Goal: Information Seeking & Learning: Learn about a topic

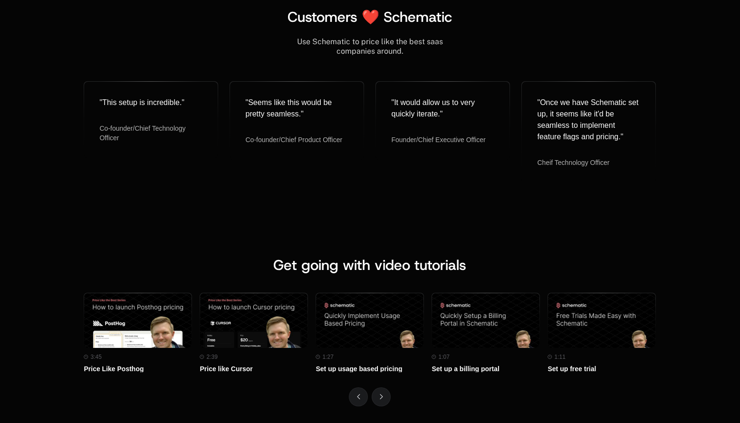
scroll to position [3849, 0]
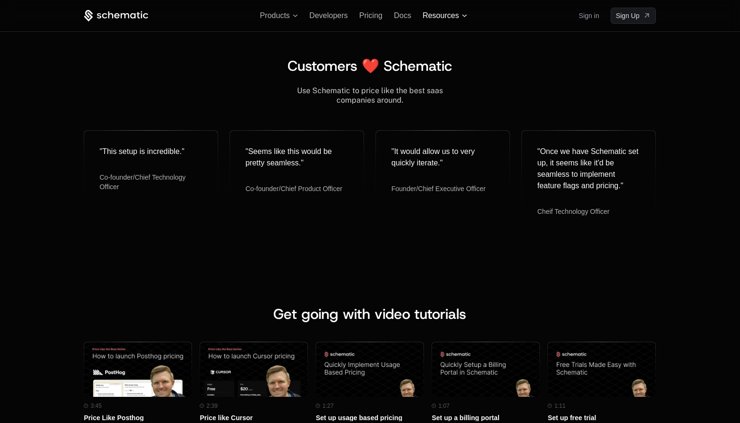
click at [442, 18] on span "Resources" at bounding box center [441, 15] width 36 height 9
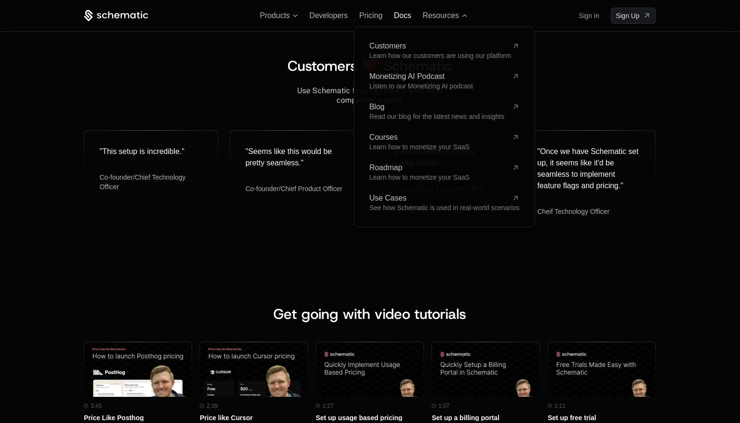
click at [396, 19] on span "Docs" at bounding box center [402, 15] width 17 height 8
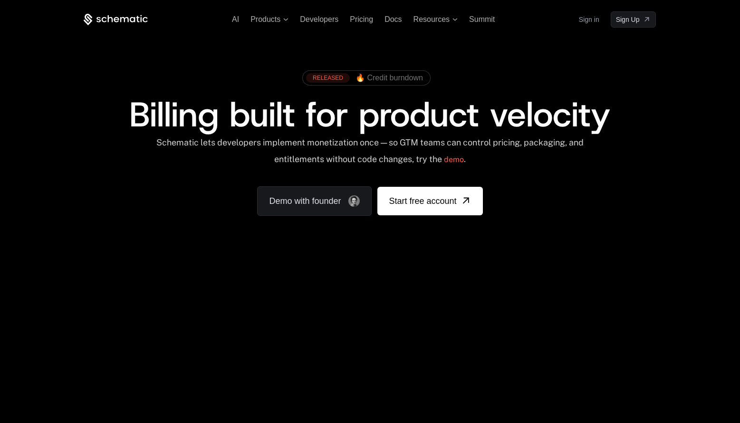
click at [585, 25] on link "Sign in" at bounding box center [589, 19] width 20 height 15
click at [628, 22] on span "Sign Up" at bounding box center [628, 20] width 24 height 10
click at [323, 64] on div "RELEASED 🔥 Credit burndown Billing built for product velocity Schematic lets de…" at bounding box center [370, 141] width 618 height 226
click at [212, 39] on div "RELEASED 🔥 Credit burndown Billing built for product velocity Schematic lets de…" at bounding box center [370, 141] width 618 height 226
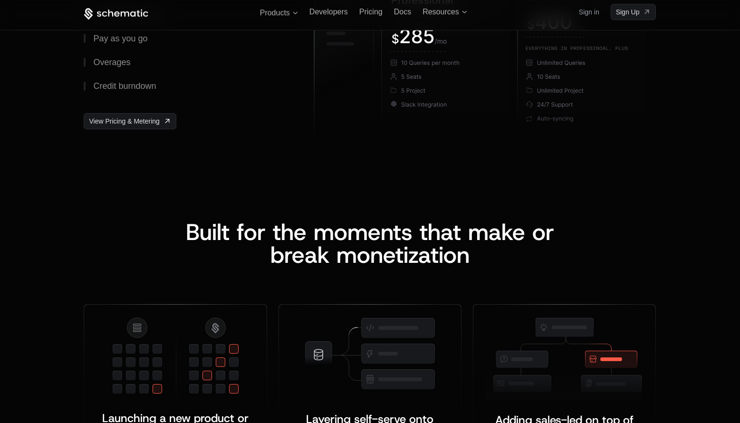
scroll to position [1522, 0]
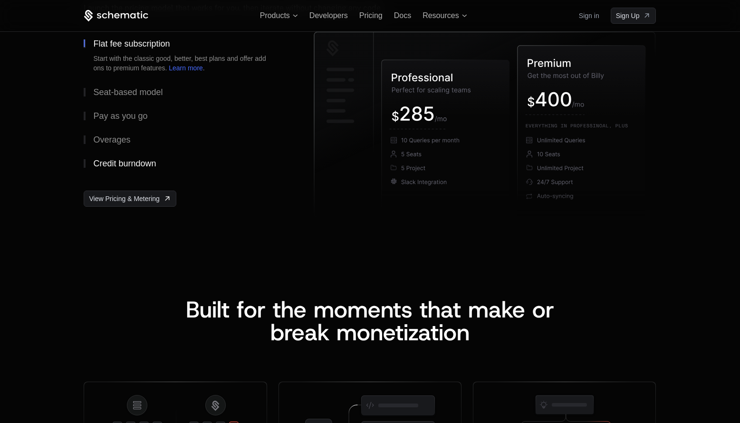
click at [223, 167] on button "Credit burndown" at bounding box center [184, 164] width 200 height 24
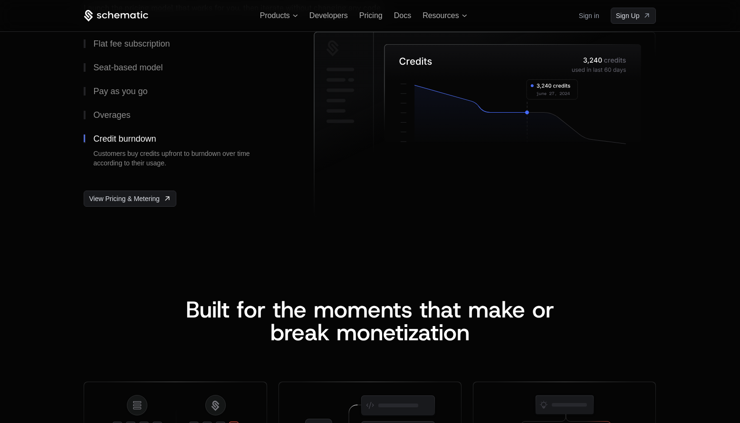
click at [84, 127] on button "Credit burndown Customers buy credits upfront to burndown over time according t…" at bounding box center [184, 151] width 200 height 49
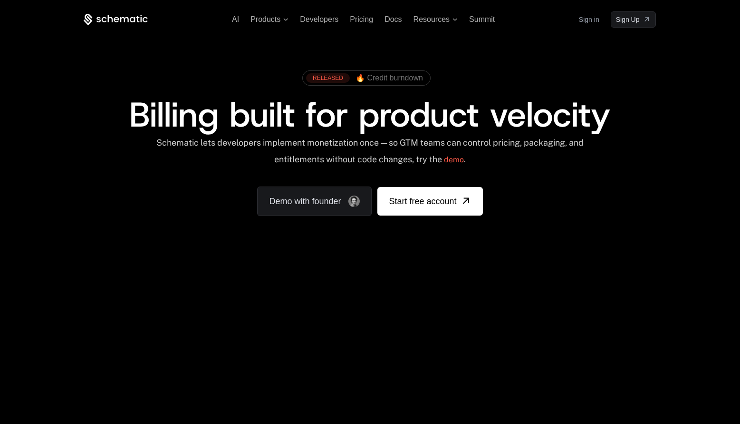
click at [260, 34] on div "RELEASED 🔥 Credit burndown Billing built for product velocity Schematic lets de…" at bounding box center [370, 141] width 618 height 226
